Goal: Information Seeking & Learning: Find specific fact

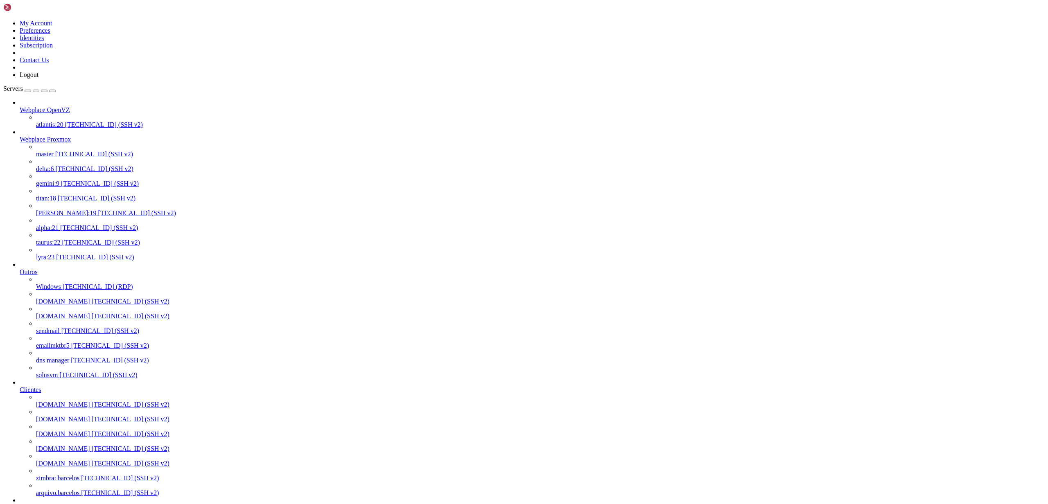
click at [59, 72] on span "[PERSON_NAME]:19" at bounding box center [66, 213] width 61 height 7
drag, startPoint x: 222, startPoint y: 1438, endPoint x: 163, endPoint y: 1435, distance: 59.9
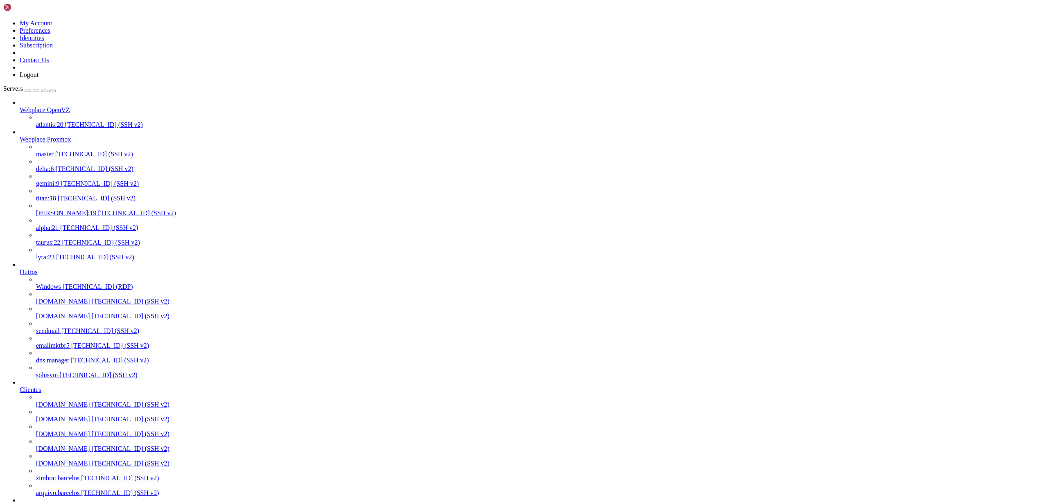
copy x-row "[DOMAIN_NAME]"
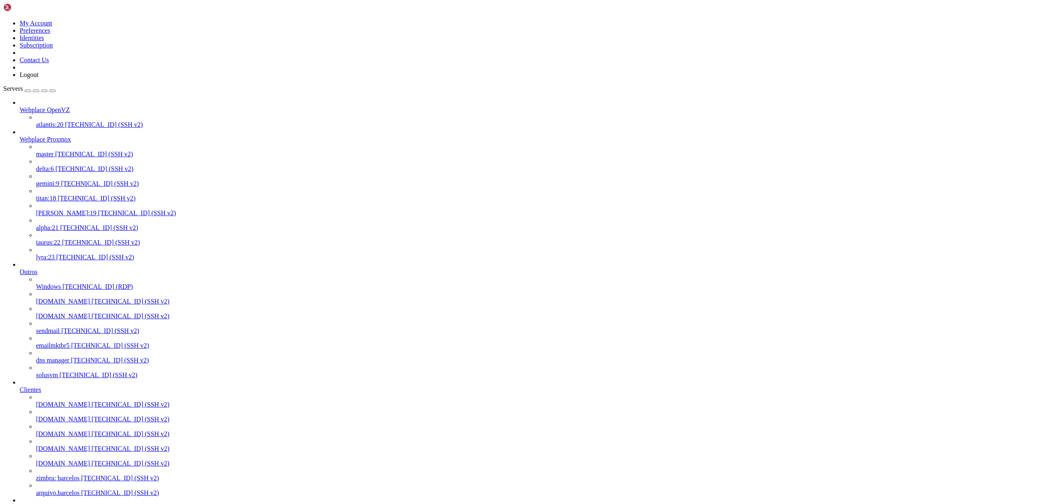
scroll to position [3326, 0]
drag, startPoint x: 240, startPoint y: 1592, endPoint x: 191, endPoint y: 1590, distance: 48.4
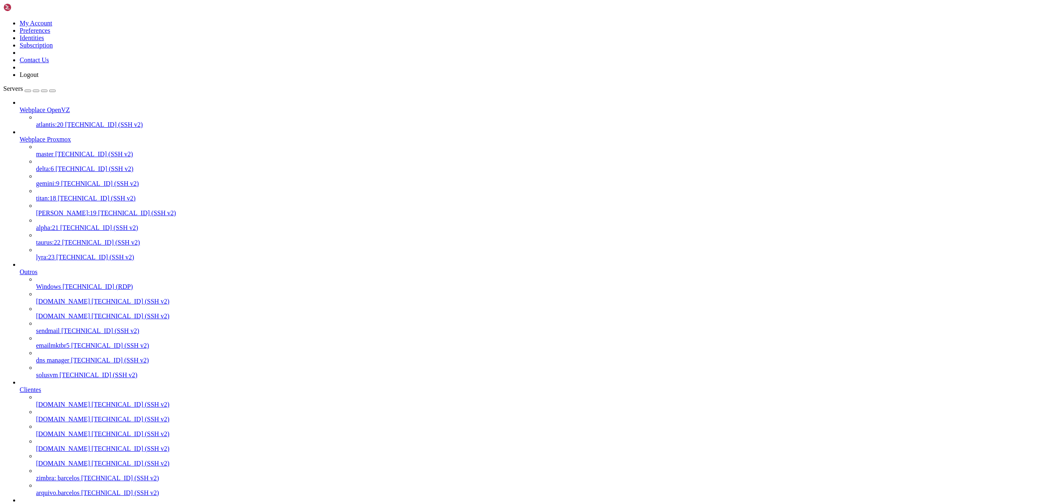
copy x-row "@[DOMAIN_NAME]"
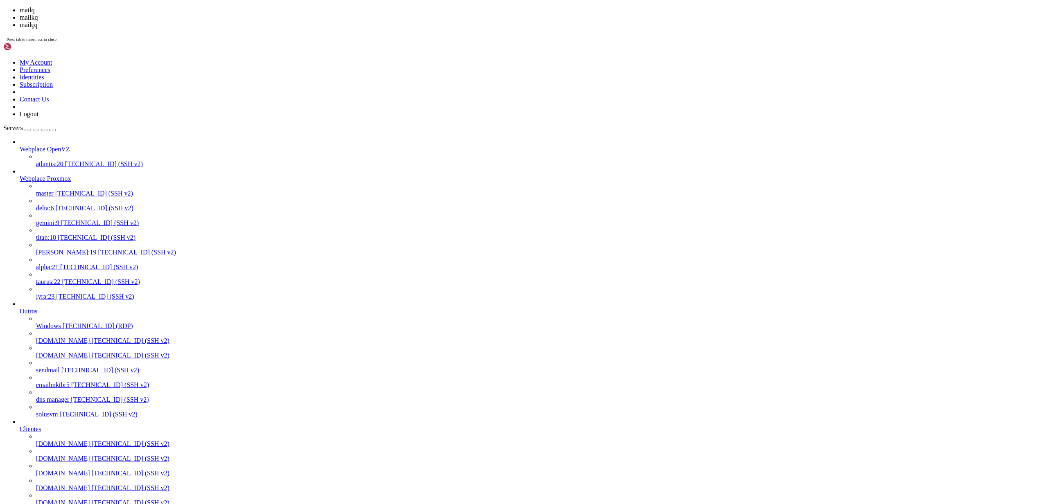
scroll to position [18498, 0]
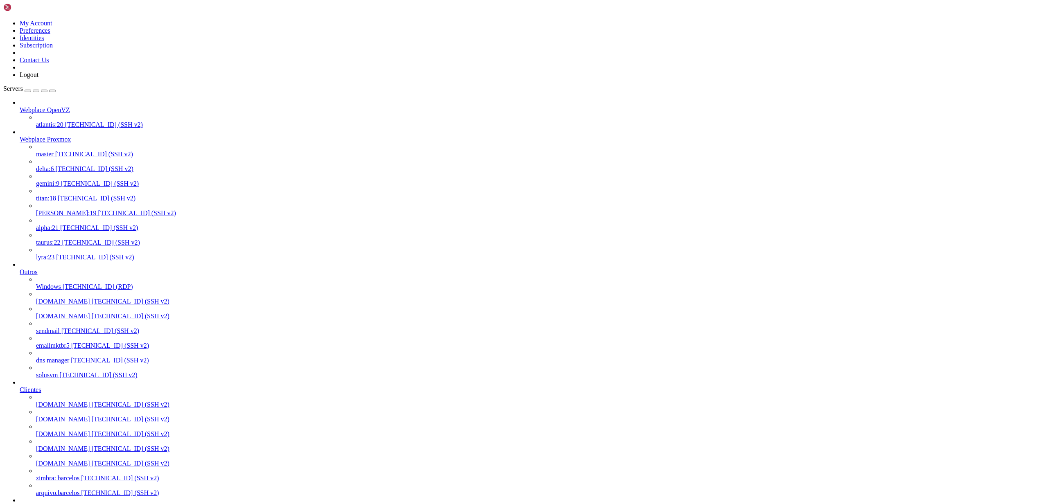
drag, startPoint x: 225, startPoint y: 1459, endPoint x: 160, endPoint y: 1459, distance: 64.7
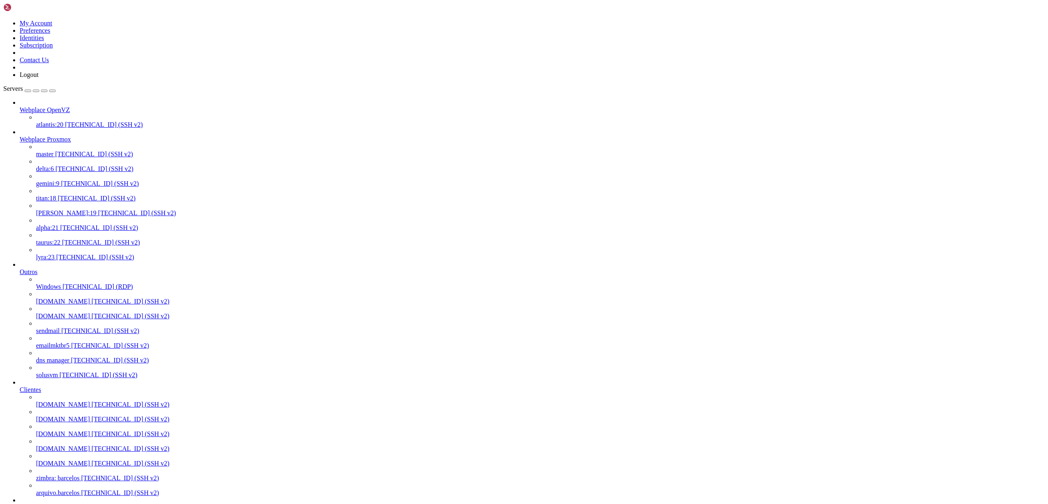
copy x-row "[EMAIL_ADDRESS][DOMAIN_NAME]"
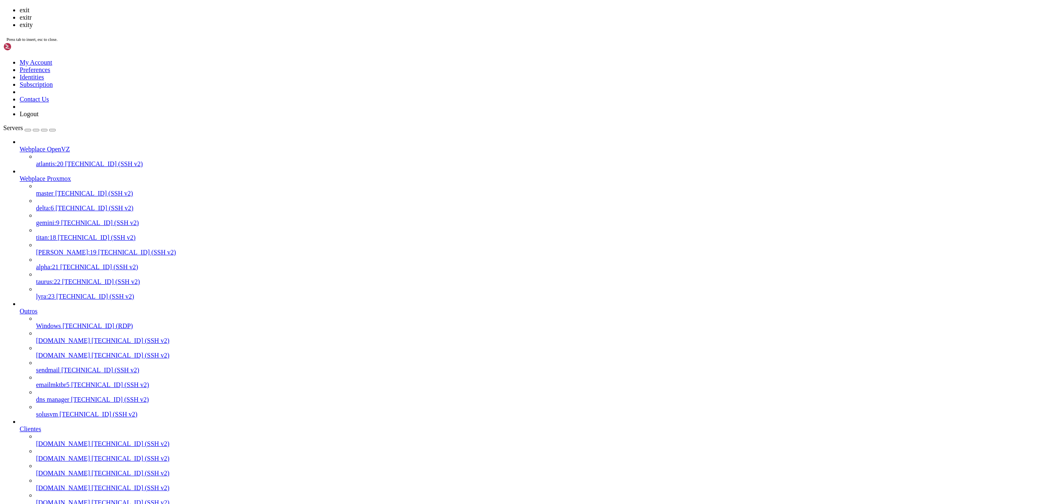
scroll to position [19500, 0]
